Goal: Navigation & Orientation: Find specific page/section

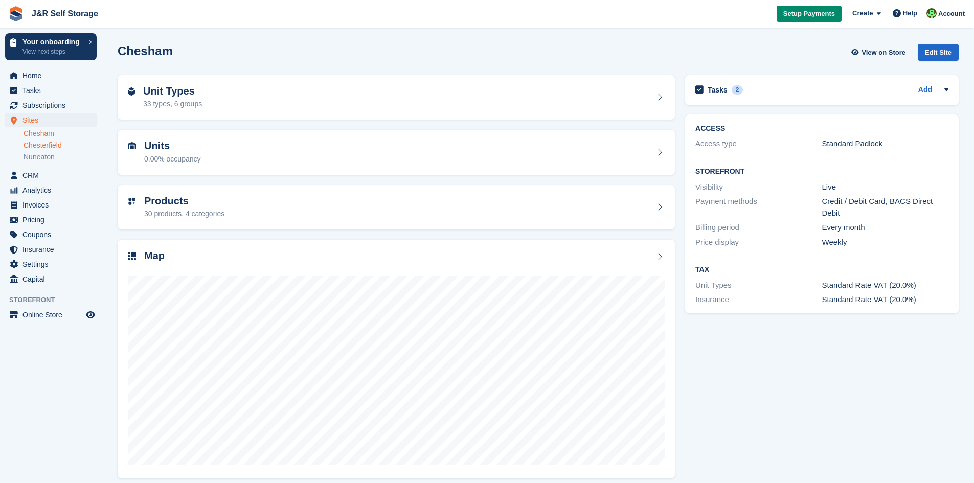
click at [60, 144] on link "Chesterfield" at bounding box center [60, 146] width 73 height 10
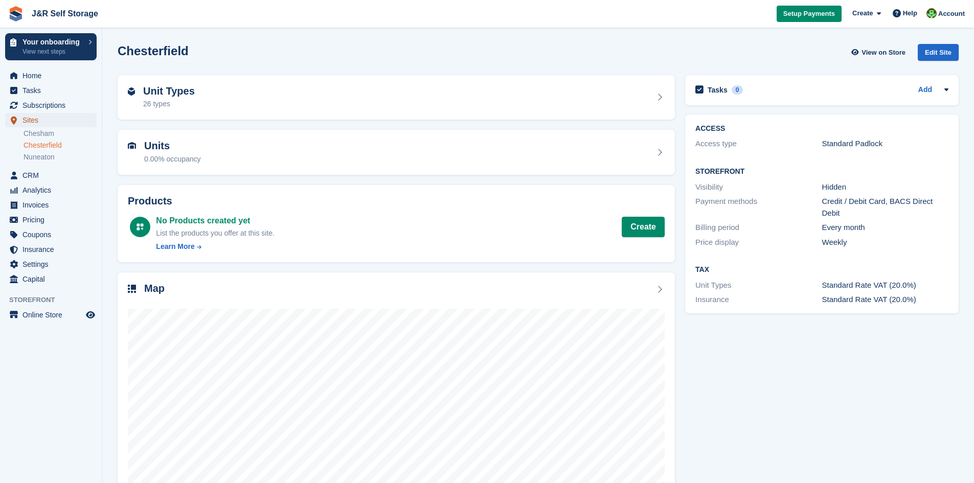
click at [39, 126] on span "Sites" at bounding box center [53, 120] width 61 height 14
click at [39, 129] on link "Chesham" at bounding box center [60, 134] width 73 height 10
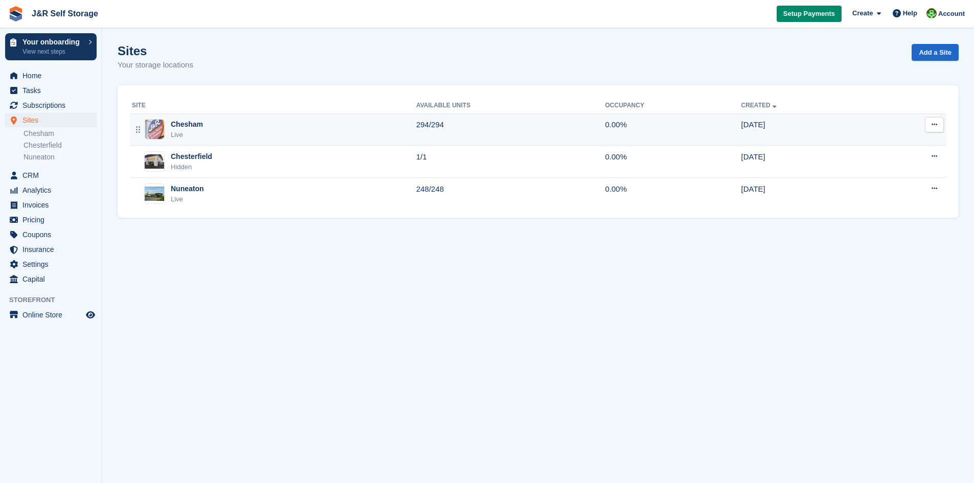
click at [275, 131] on div "Chesham Live" at bounding box center [274, 129] width 284 height 21
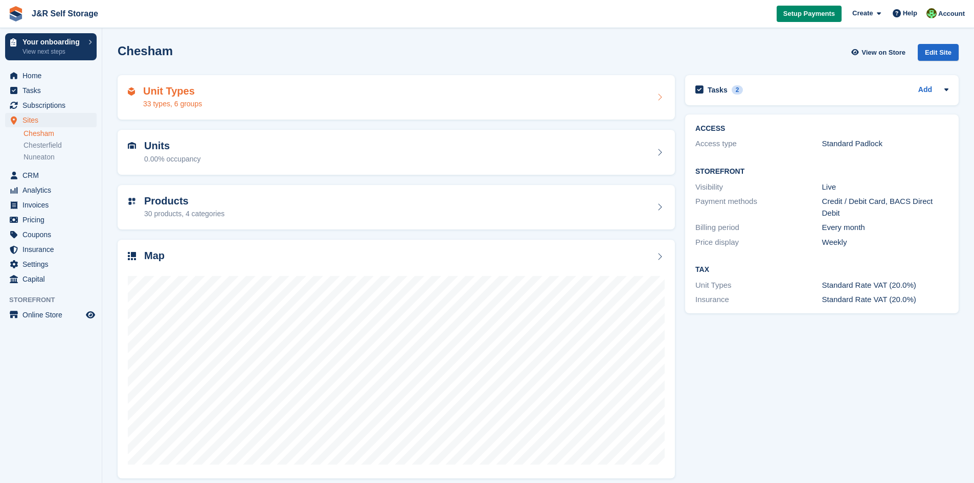
click at [199, 103] on div "33 types, 6 groups" at bounding box center [172, 104] width 59 height 11
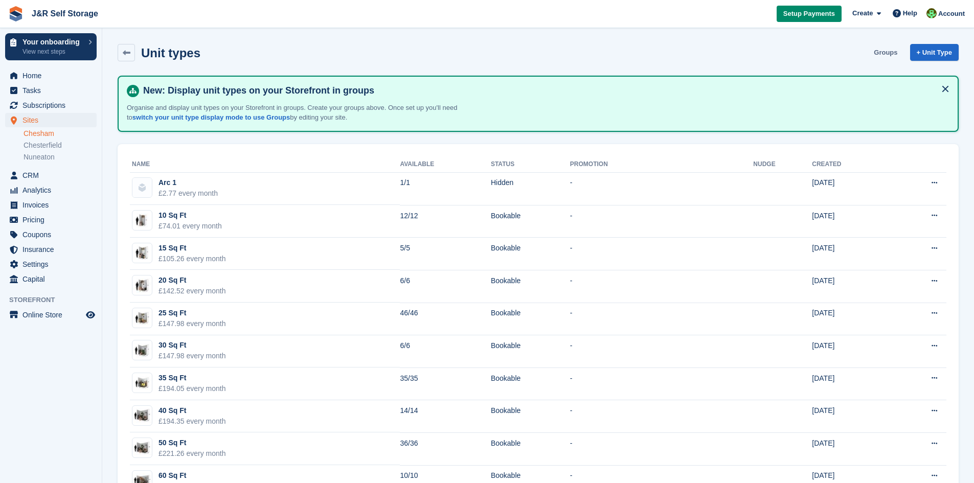
click at [883, 50] on link "Groups" at bounding box center [886, 52] width 32 height 17
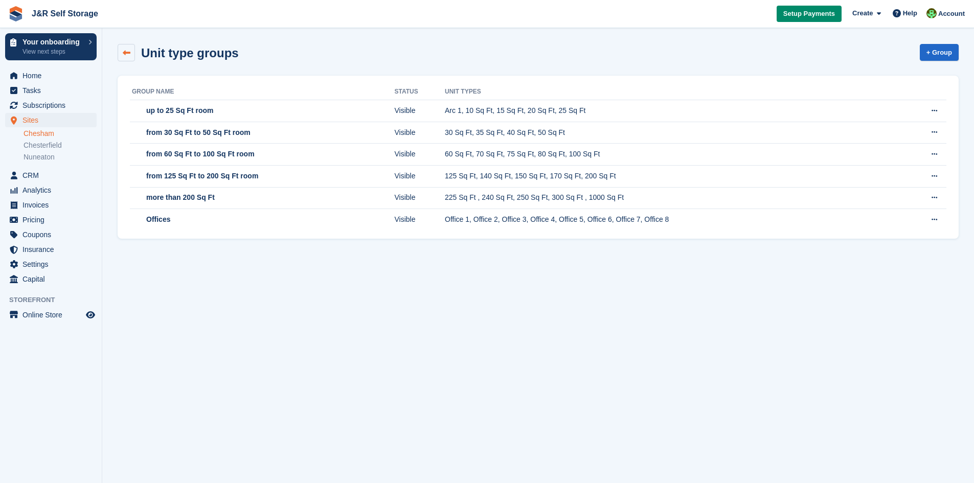
click at [120, 49] on link at bounding box center [126, 52] width 17 height 17
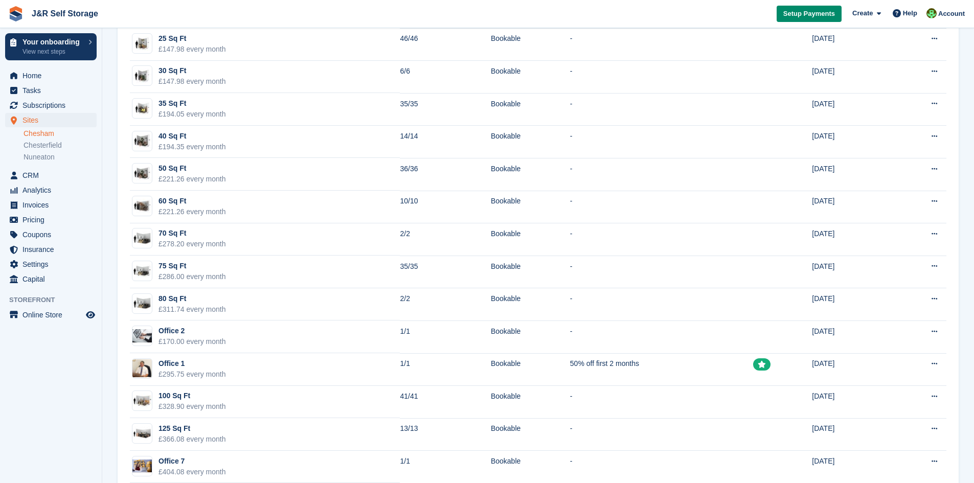
scroll to position [274, 0]
click at [42, 133] on link "Chesham" at bounding box center [60, 134] width 73 height 10
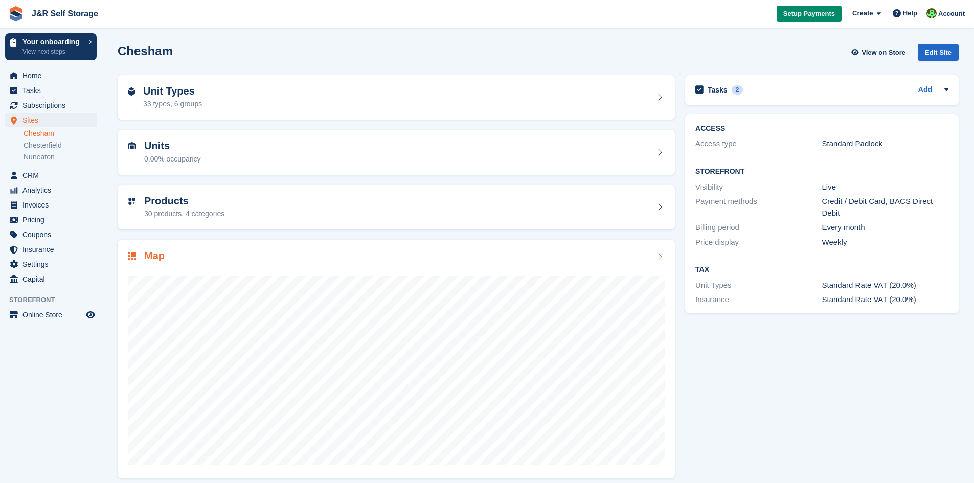
click at [660, 255] on icon at bounding box center [660, 257] width 10 height 8
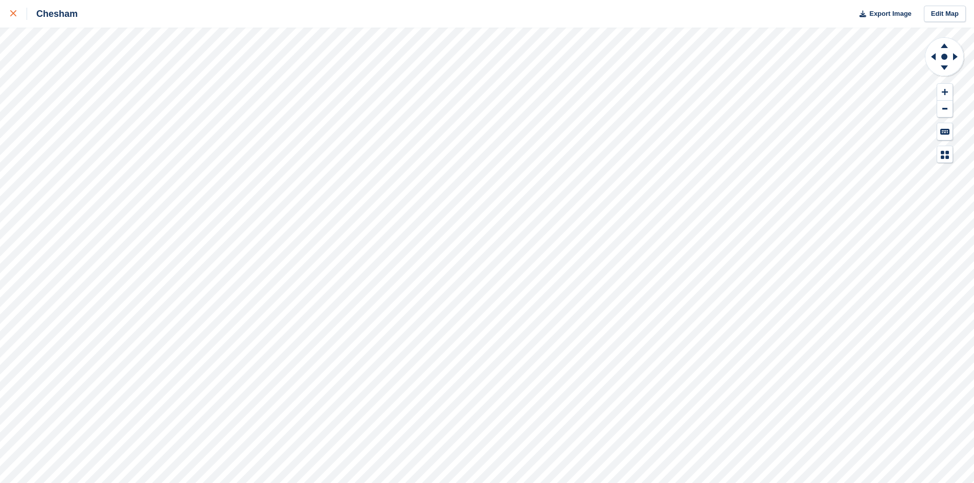
click at [15, 14] on icon at bounding box center [13, 13] width 6 height 6
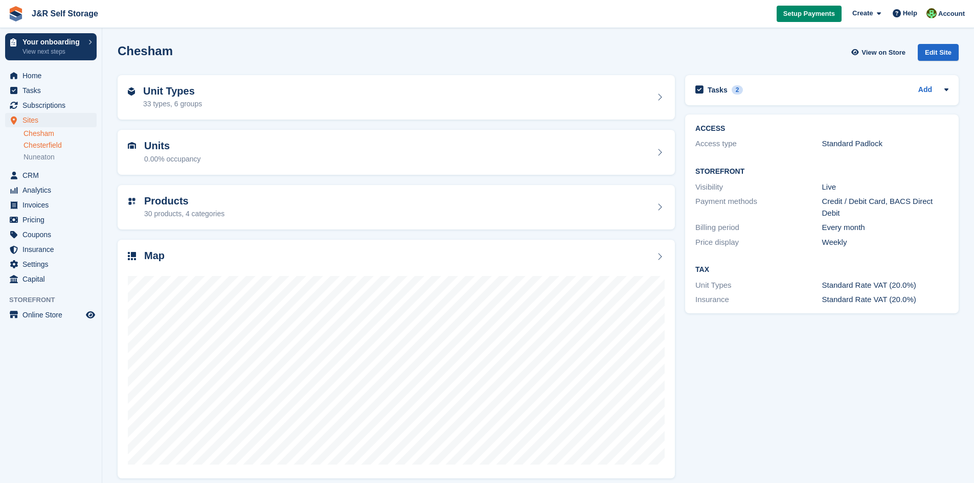
click at [34, 148] on link "Chesterfield" at bounding box center [60, 146] width 73 height 10
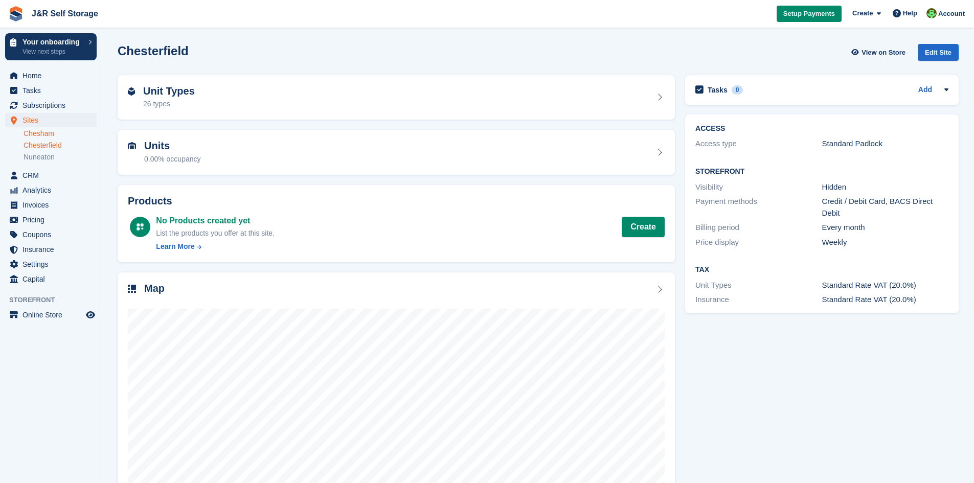
click at [35, 136] on link "Chesham" at bounding box center [60, 134] width 73 height 10
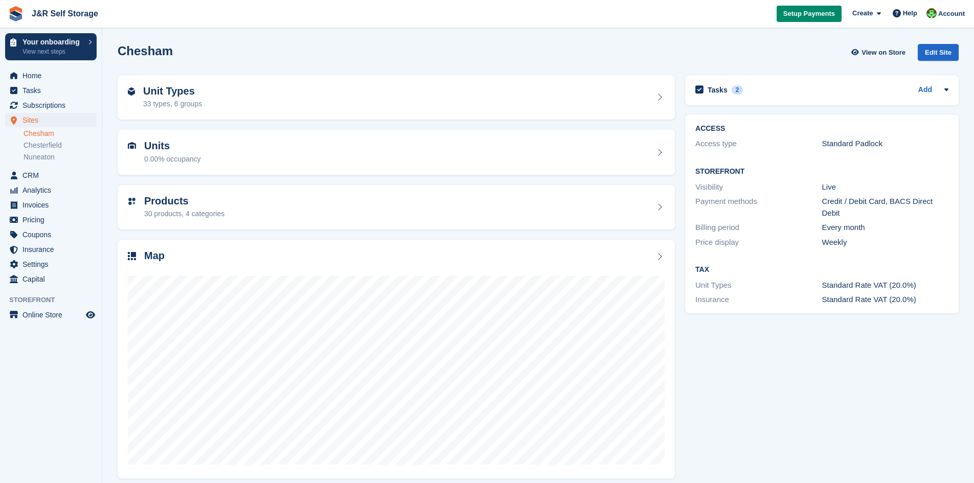
drag, startPoint x: 756, startPoint y: 354, endPoint x: 763, endPoint y: 334, distance: 21.5
click at [763, 334] on div "Tasks 2 Add Measure and update Office Room sizes where possible 16 Sep" at bounding box center [822, 276] width 284 height 413
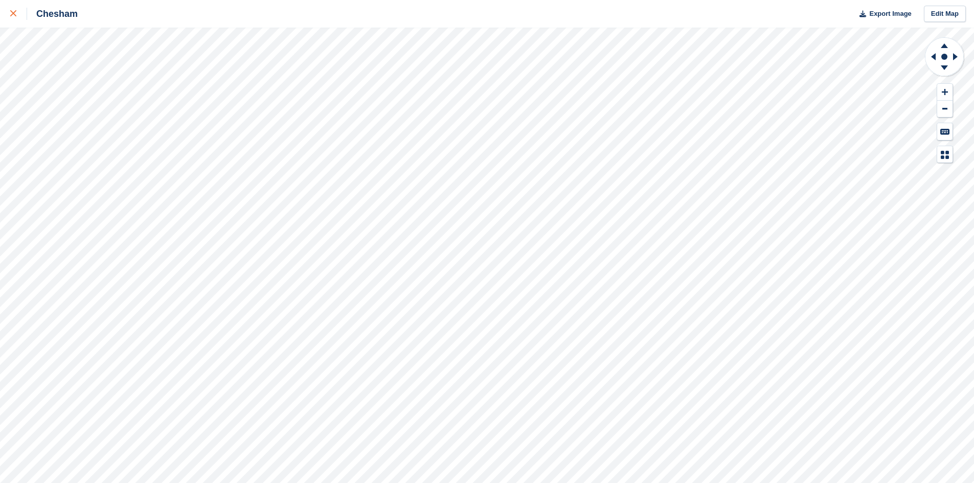
click at [12, 11] on icon at bounding box center [13, 13] width 6 height 6
click at [15, 18] on div at bounding box center [18, 14] width 17 height 12
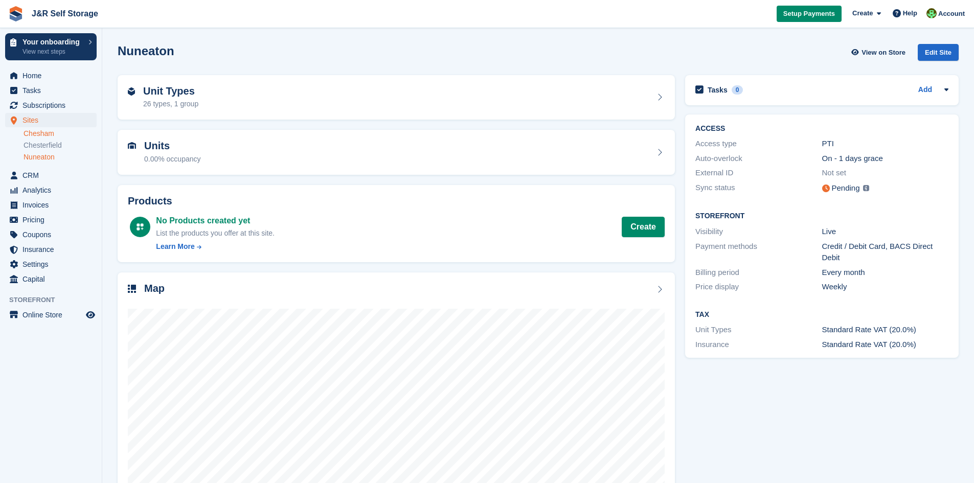
click at [50, 137] on link "Chesham" at bounding box center [60, 134] width 73 height 10
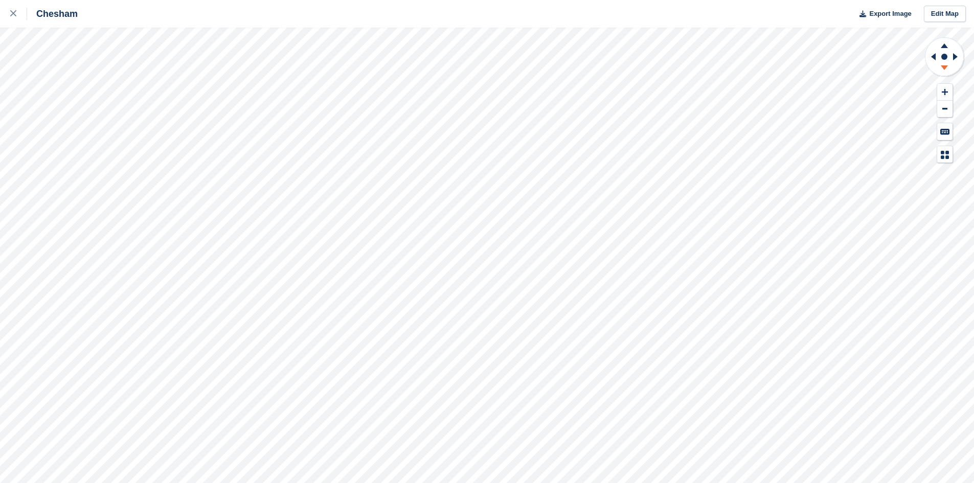
click at [946, 69] on icon at bounding box center [944, 69] width 27 height 13
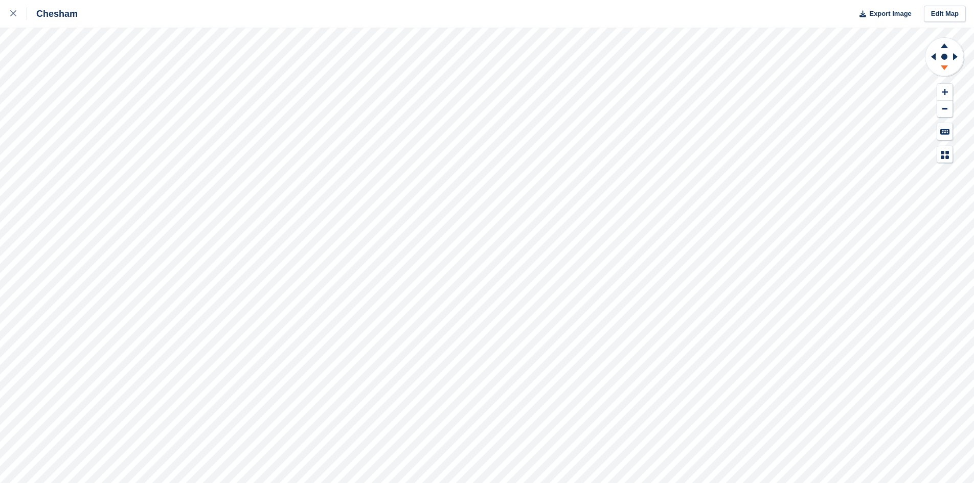
click at [946, 69] on icon at bounding box center [944, 69] width 27 height 13
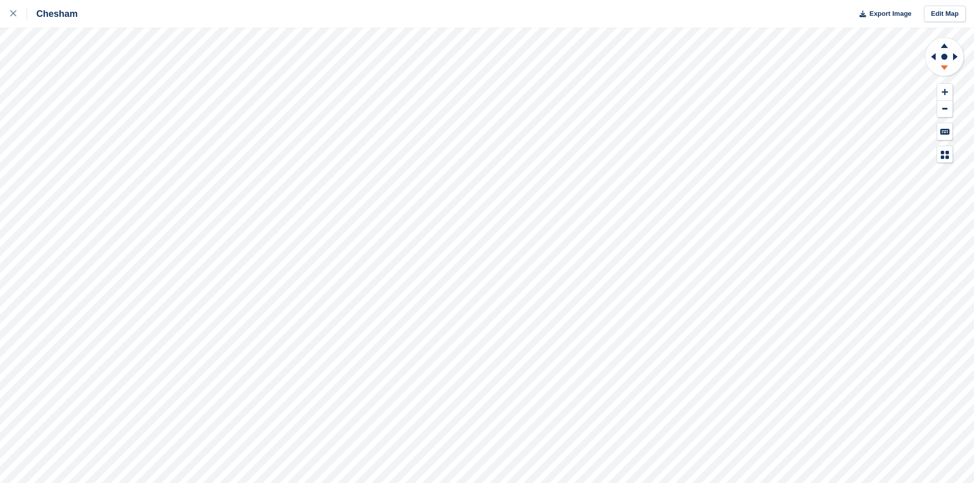
click at [946, 69] on icon at bounding box center [944, 69] width 27 height 13
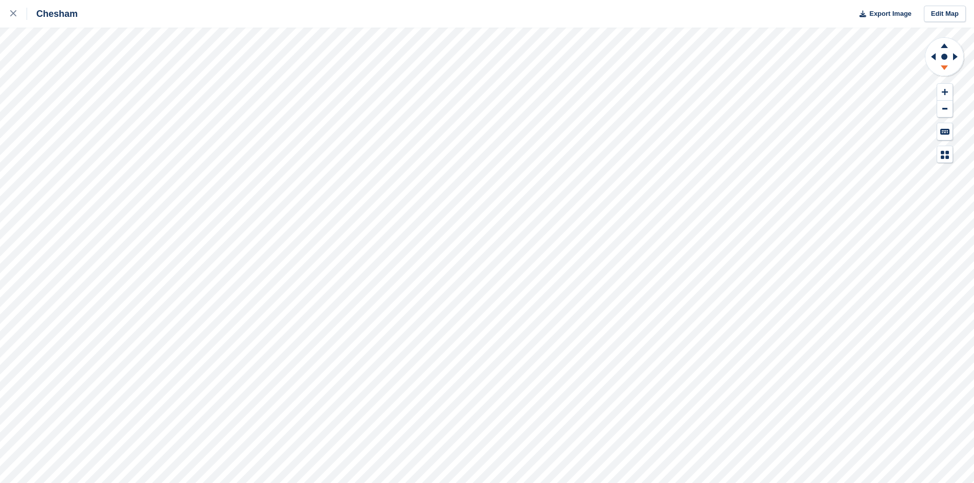
click at [946, 69] on icon at bounding box center [944, 67] width 7 height 5
click at [15, 17] on div at bounding box center [18, 14] width 17 height 12
